Goal: Register for event/course

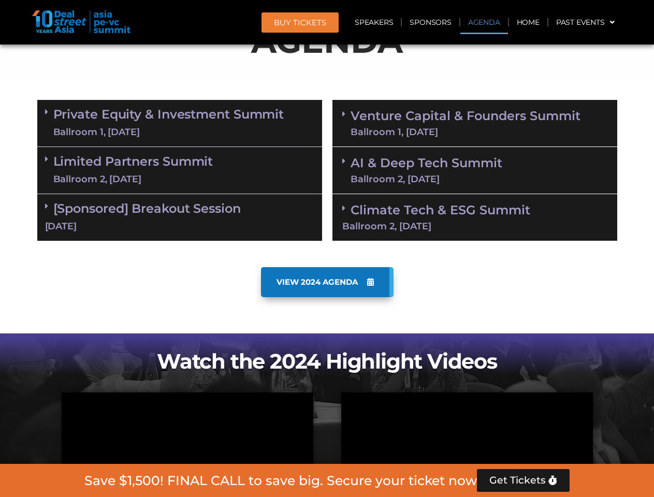
scroll to position [586, 0]
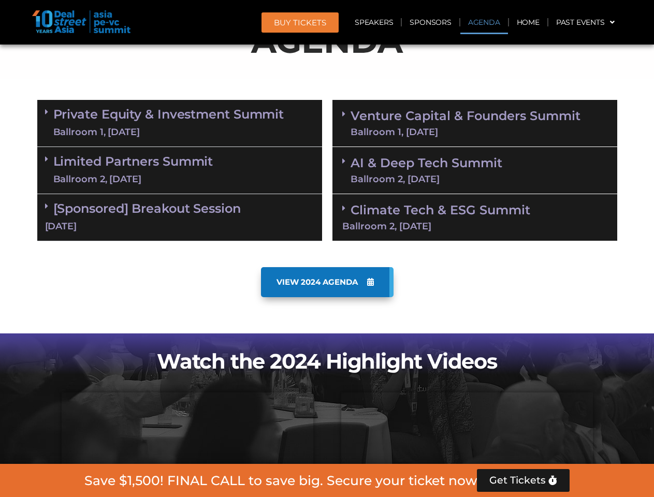
scroll to position [586, 0]
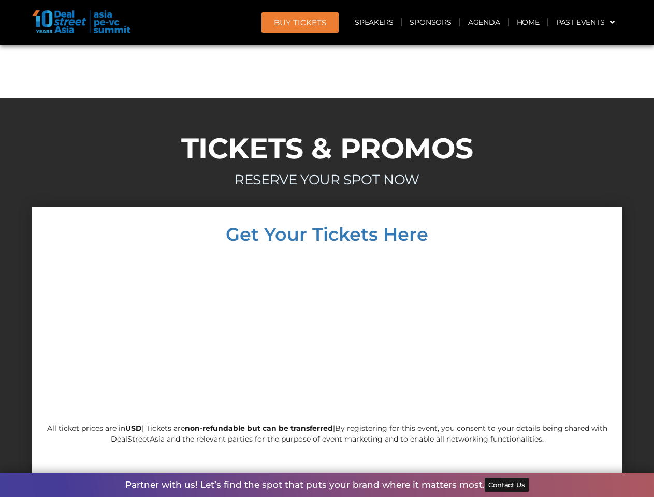
scroll to position [8845, 0]
